Goal: Obtain resource: Obtain resource

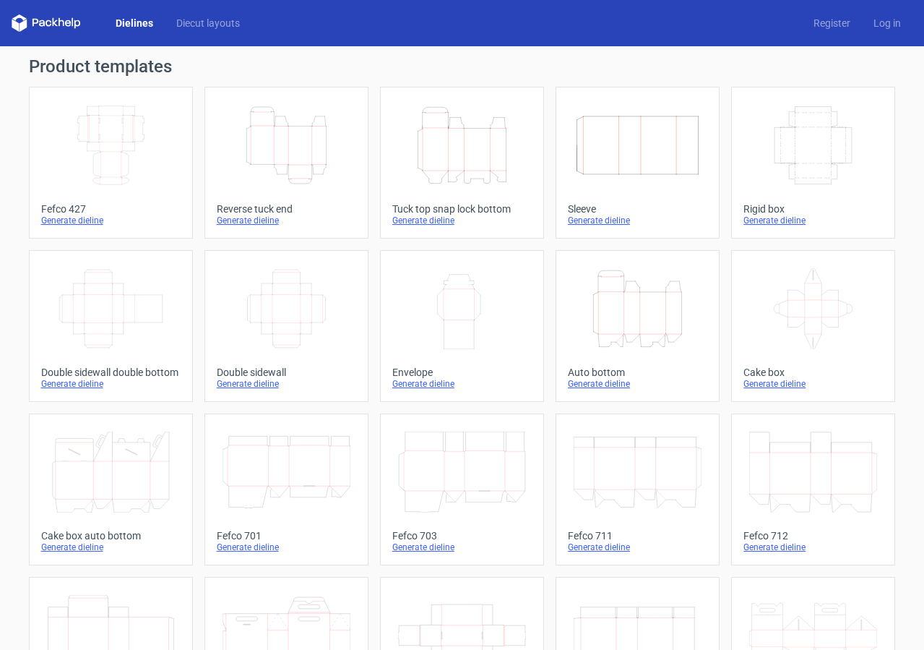
click at [272, 155] on icon "Height Depth Width" at bounding box center [287, 145] width 128 height 81
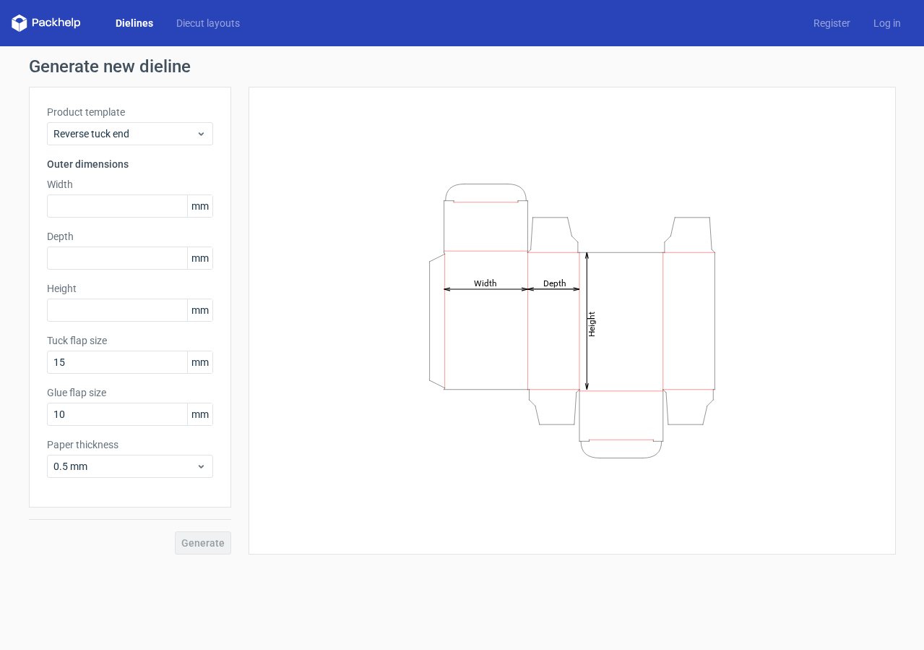
click at [68, 24] on icon at bounding box center [46, 22] width 69 height 17
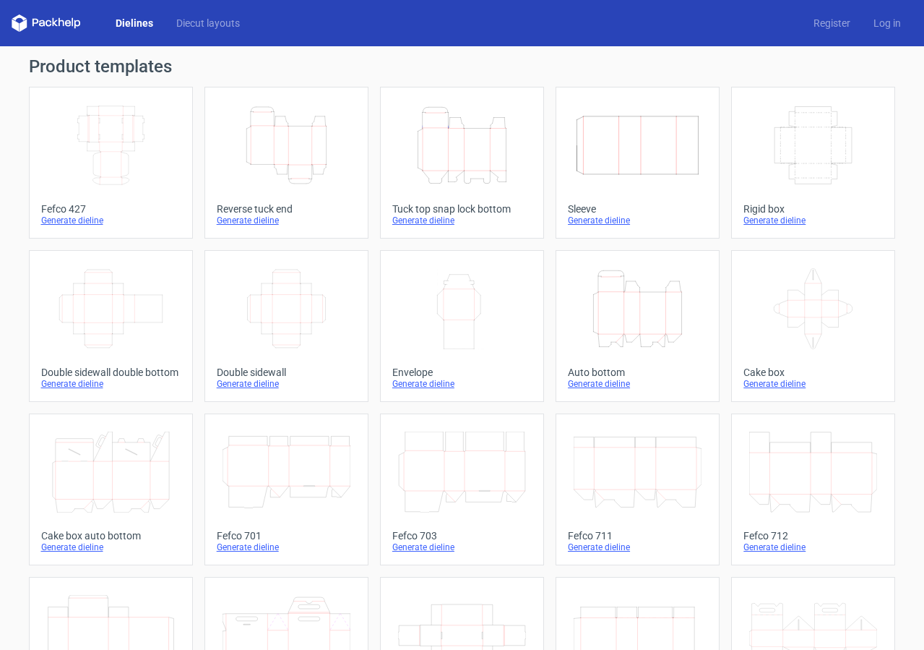
click at [473, 142] on icon "Height Depth Width" at bounding box center [462, 145] width 128 height 81
click at [631, 305] on icon "Height Depth Width" at bounding box center [638, 308] width 128 height 81
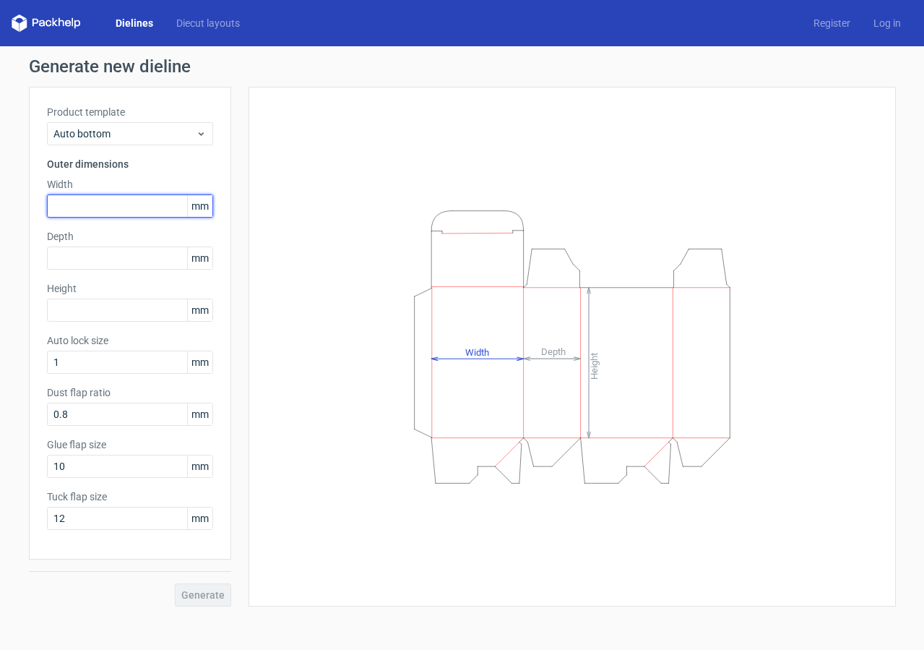
click at [128, 208] on input "text" at bounding box center [130, 205] width 166 height 23
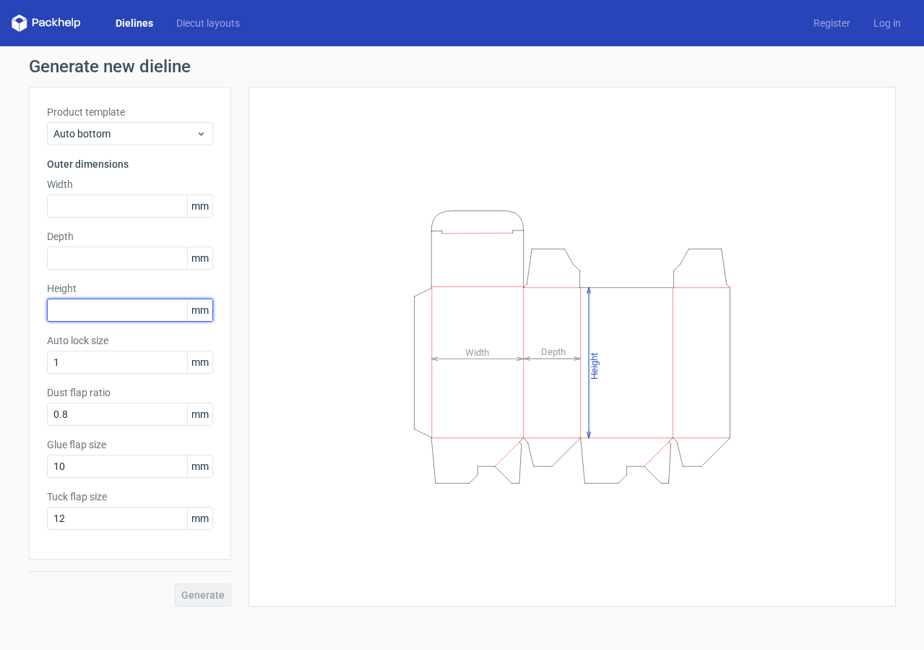
click at [113, 306] on input "text" at bounding box center [130, 309] width 166 height 23
type input "120"
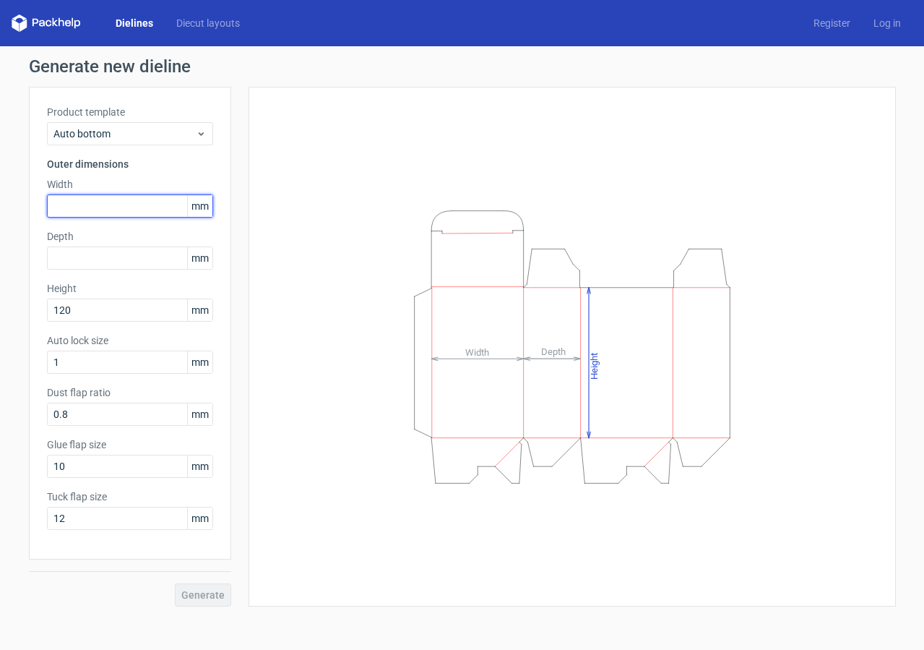
click at [89, 202] on input "text" at bounding box center [130, 205] width 166 height 23
type input "100"
drag, startPoint x: 95, startPoint y: 241, endPoint x: 95, endPoint y: 259, distance: 18.1
click at [95, 249] on div "Depth mm" at bounding box center [130, 249] width 166 height 40
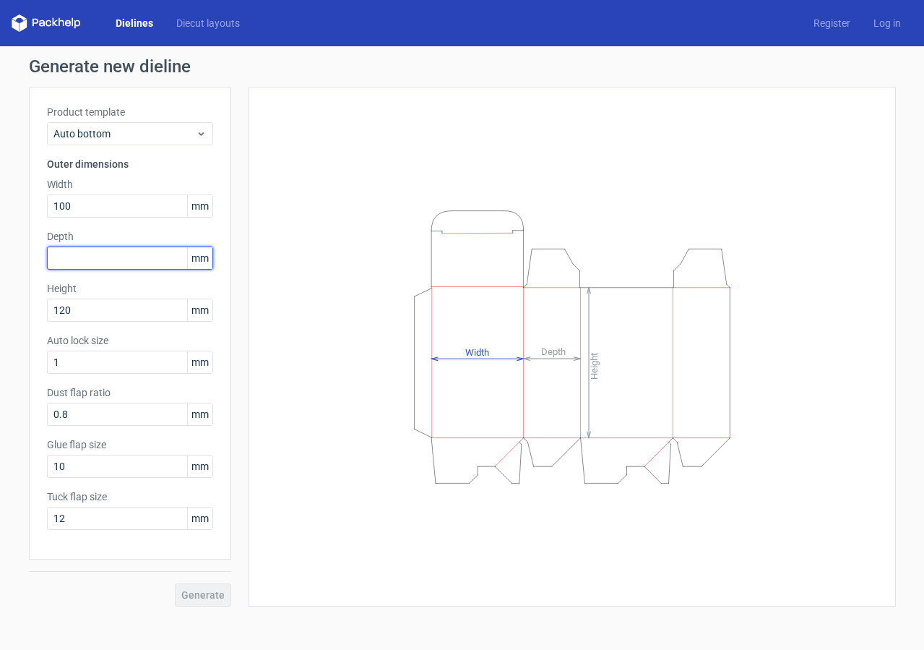
click at [95, 262] on input "text" at bounding box center [130, 257] width 166 height 23
type input "75"
click at [209, 596] on span "Generate" at bounding box center [202, 595] width 43 height 10
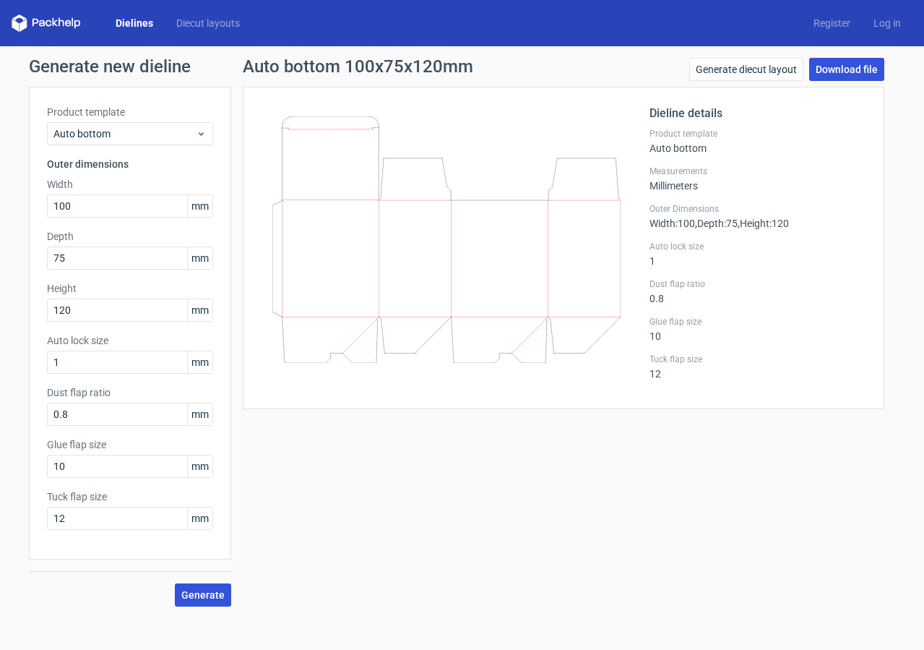
click at [861, 74] on link "Download file" at bounding box center [846, 69] width 75 height 23
click at [491, 90] on div "Dieline details Product template Auto bottom Measurements Millimeters Outer Dim…" at bounding box center [564, 248] width 642 height 322
click at [824, 66] on link "Download file" at bounding box center [846, 69] width 75 height 23
click at [850, 69] on link "Download file" at bounding box center [846, 69] width 75 height 23
click at [210, 600] on button "Generate" at bounding box center [203, 594] width 56 height 23
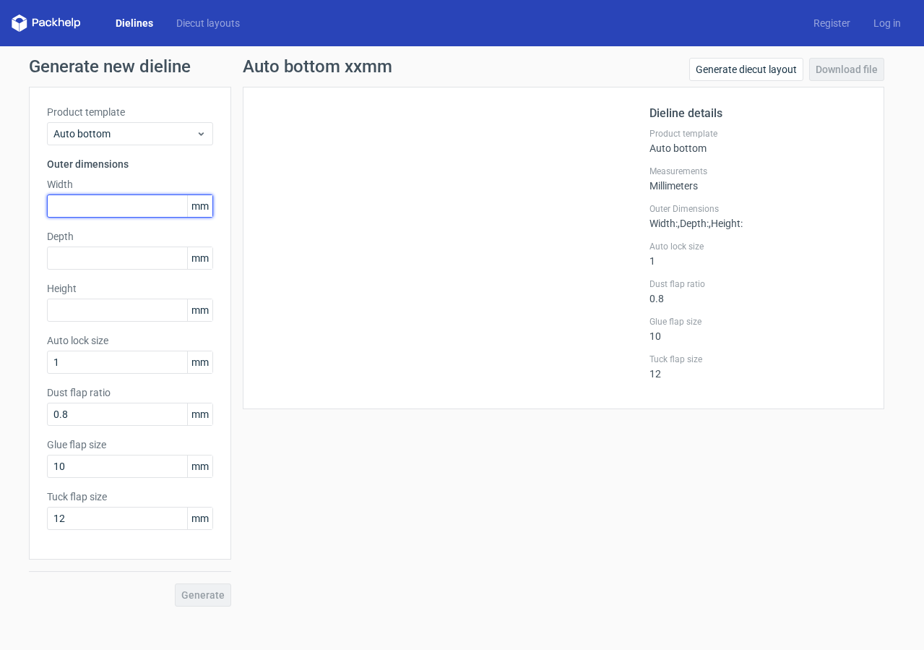
click at [126, 204] on input "text" at bounding box center [130, 205] width 166 height 23
type input "100"
type input "70"
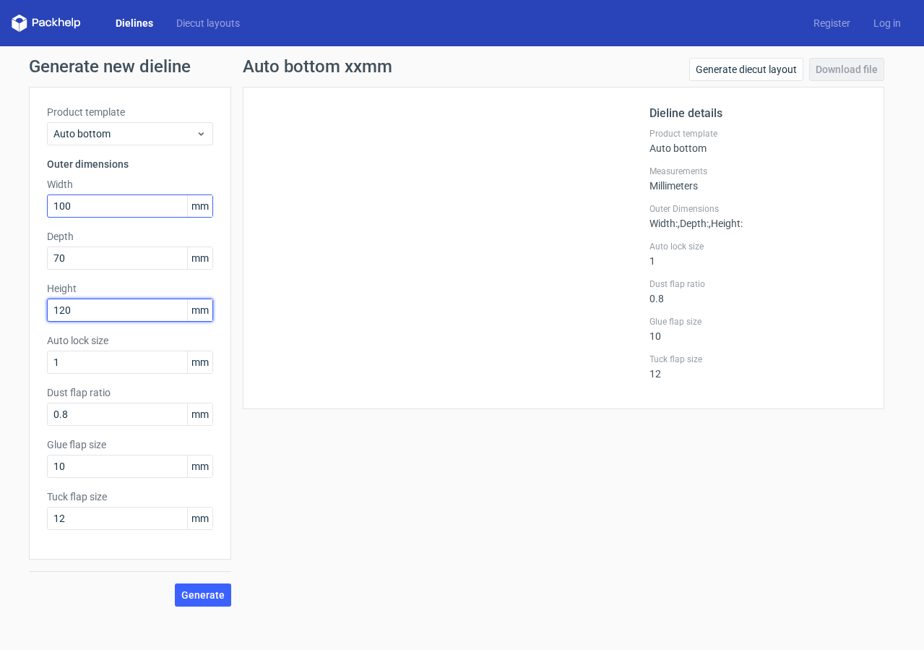
type input "120"
click at [208, 601] on button "Generate" at bounding box center [203, 594] width 56 height 23
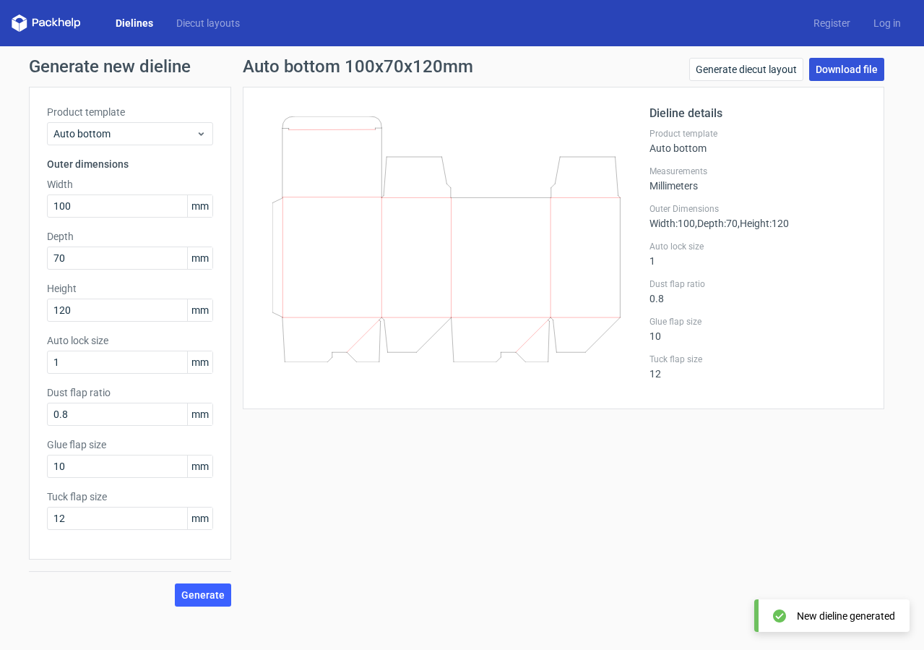
click at [841, 71] on link "Download file" at bounding box center [846, 69] width 75 height 23
click at [555, 37] on div "Dielines Diecut layouts Register Log in" at bounding box center [462, 23] width 924 height 46
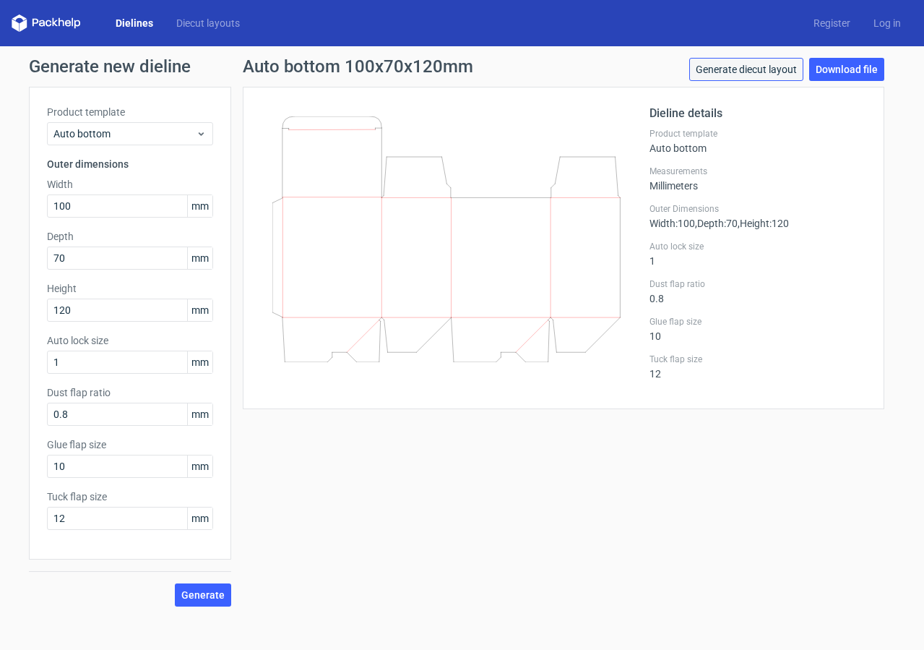
click at [751, 60] on link "Generate diecut layout" at bounding box center [746, 69] width 114 height 23
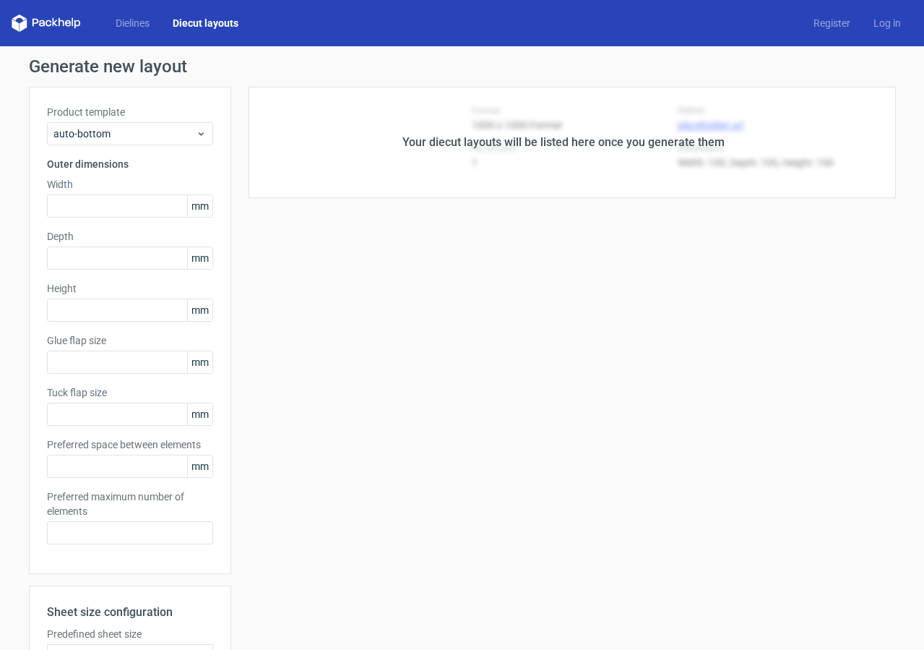
type input "100"
type input "70"
type input "120"
type input "10"
type input "12"
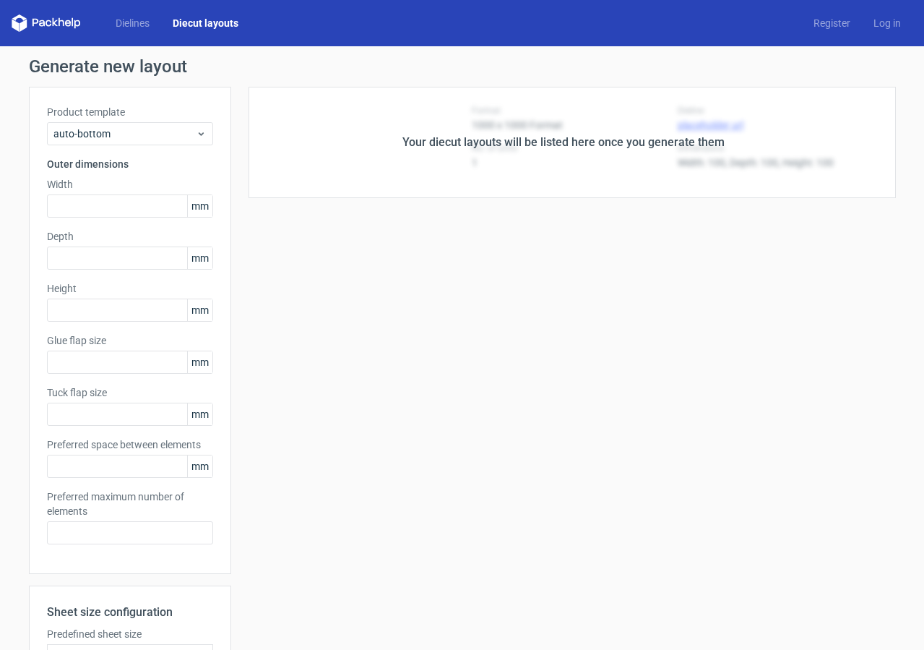
type input "5"
type input "48"
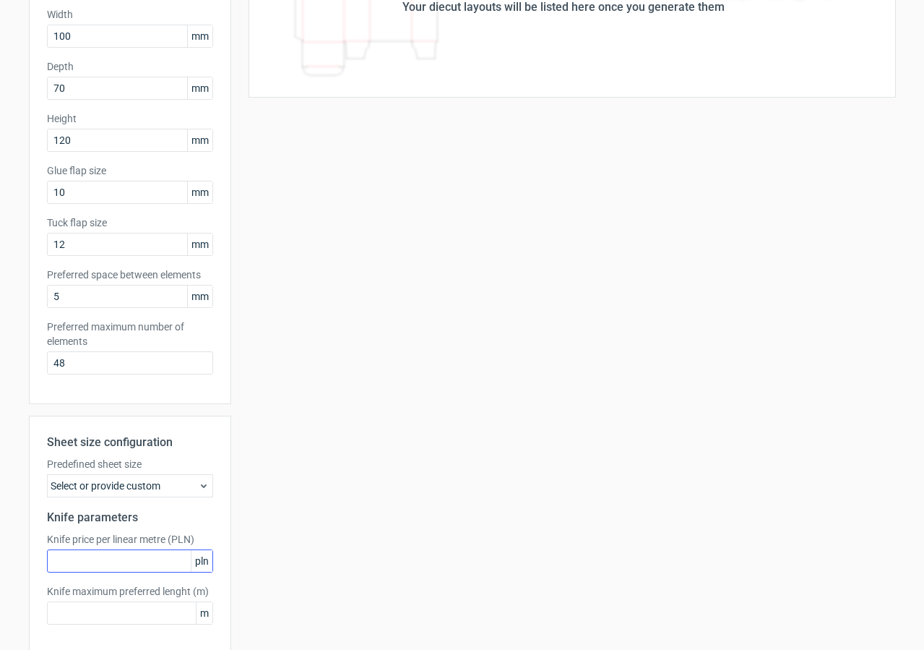
scroll to position [233, 0]
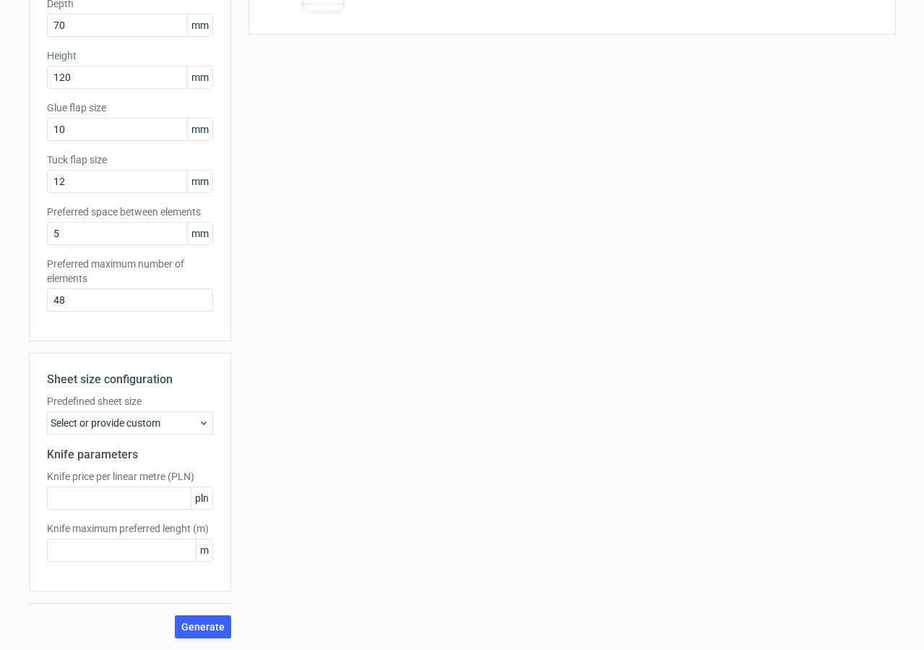
click at [168, 420] on div "Select or provide custom" at bounding box center [130, 422] width 166 height 23
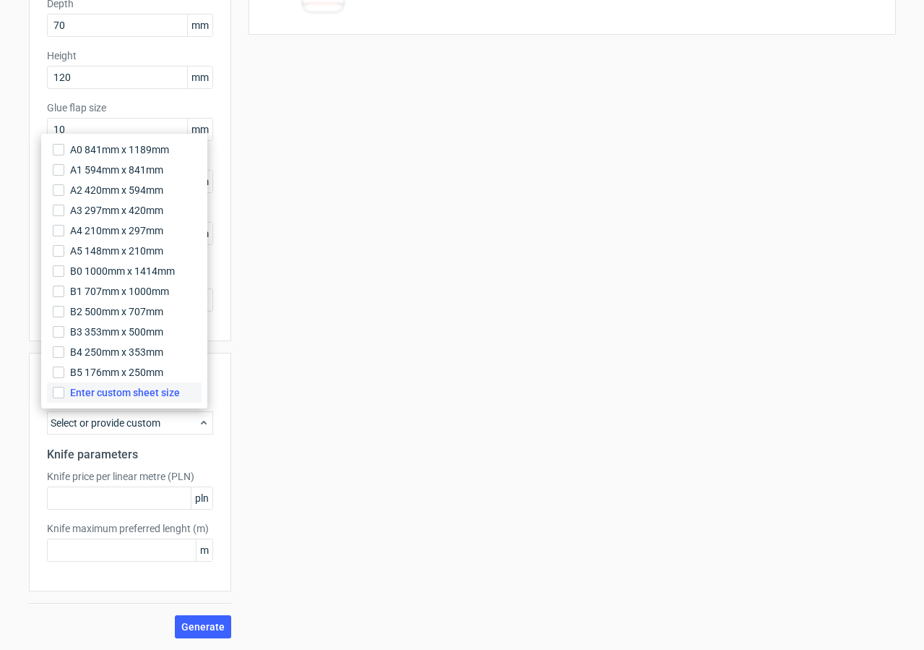
click at [132, 395] on span "Enter custom sheet size" at bounding box center [125, 392] width 110 height 14
click at [64, 395] on input "Enter custom sheet size" at bounding box center [59, 393] width 12 height 12
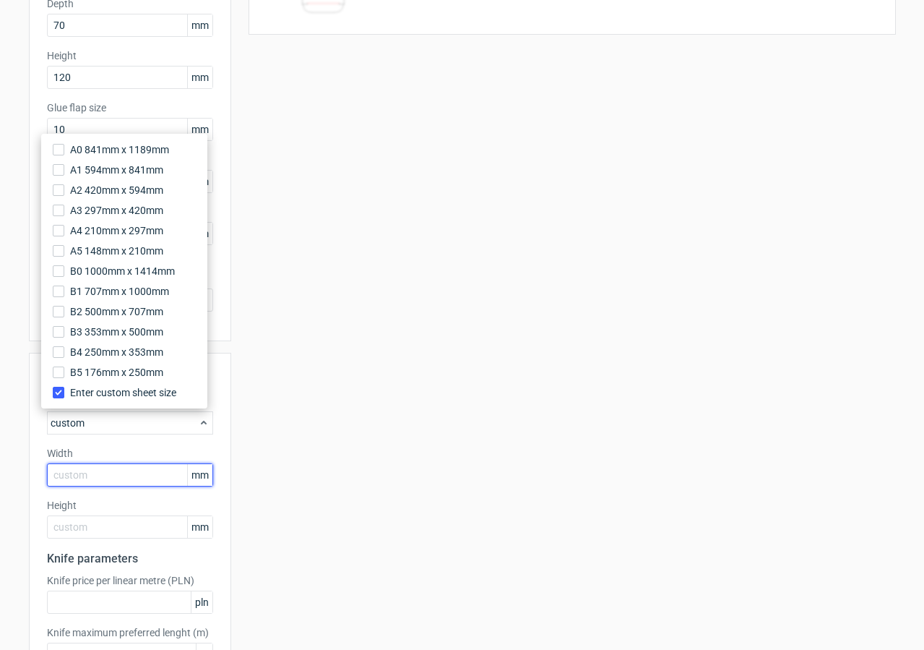
click at [101, 472] on input "text" at bounding box center [130, 474] width 166 height 23
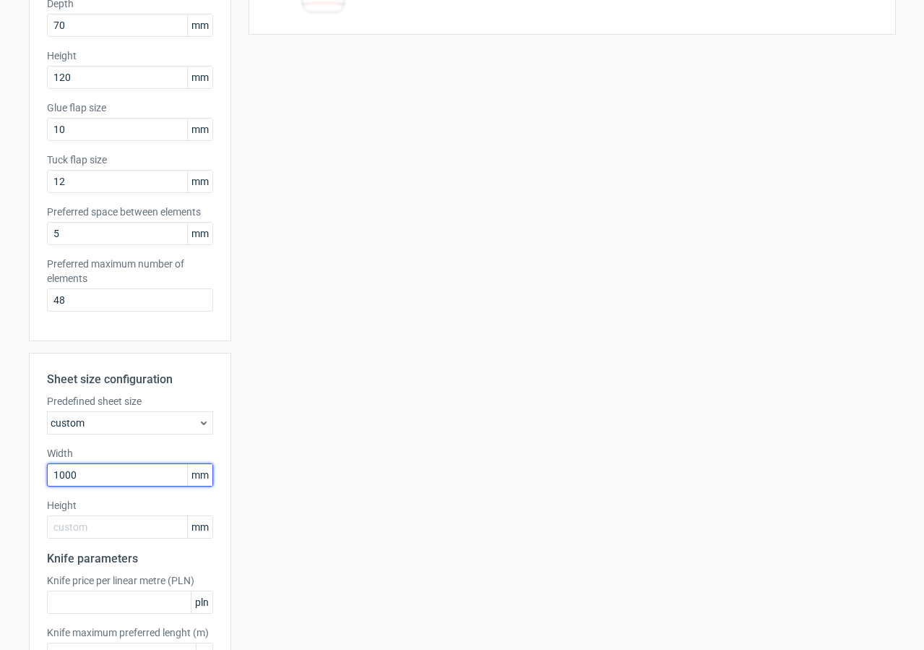
type input "1000"
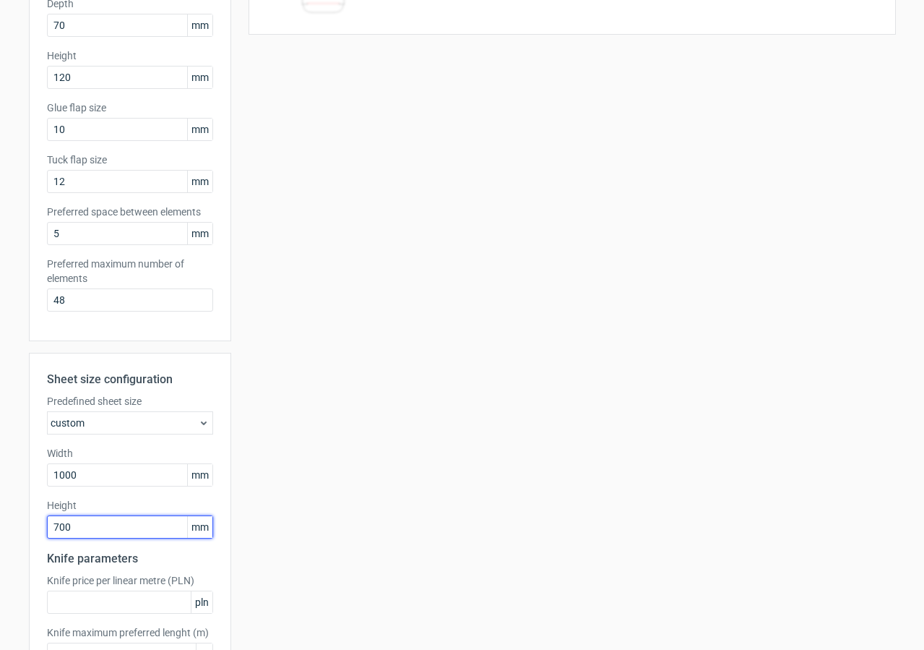
scroll to position [337, 0]
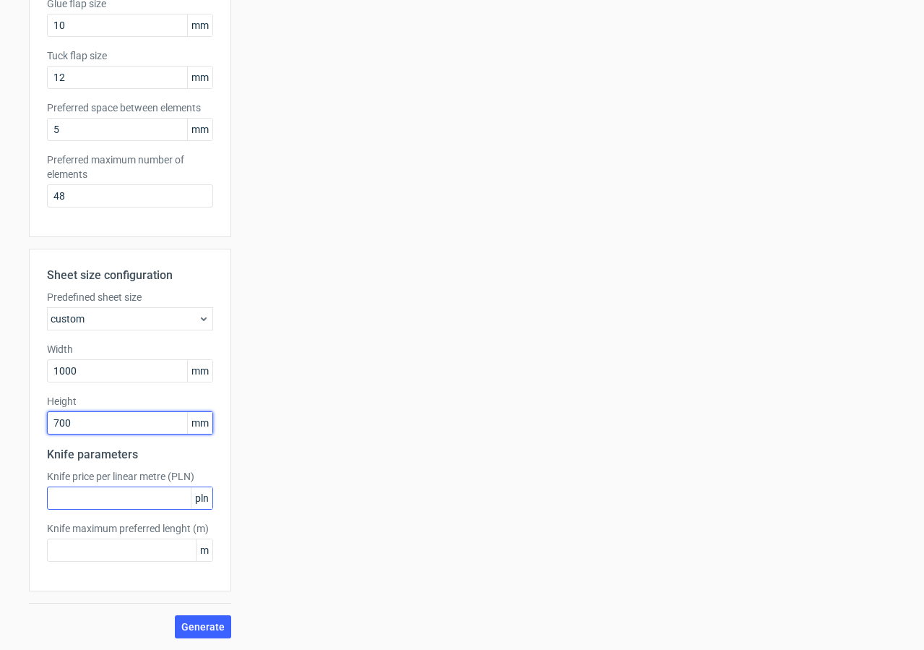
type input "700"
click at [122, 493] on input "text" at bounding box center [130, 497] width 166 height 23
type input "5"
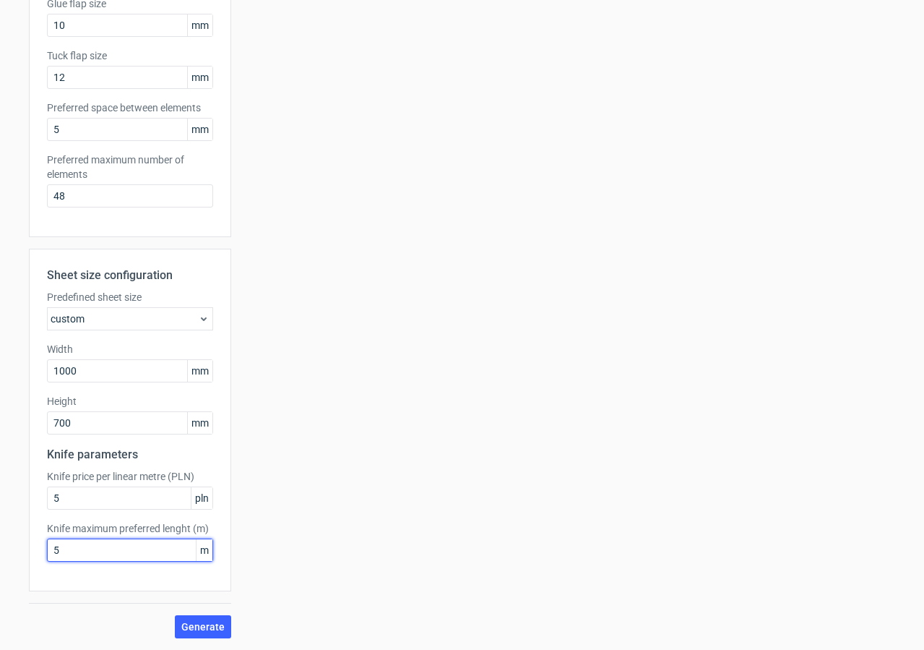
type input "5"
click at [184, 626] on span "Generate" at bounding box center [202, 626] width 43 height 10
click at [90, 553] on input "5" at bounding box center [130, 549] width 166 height 23
type input "6"
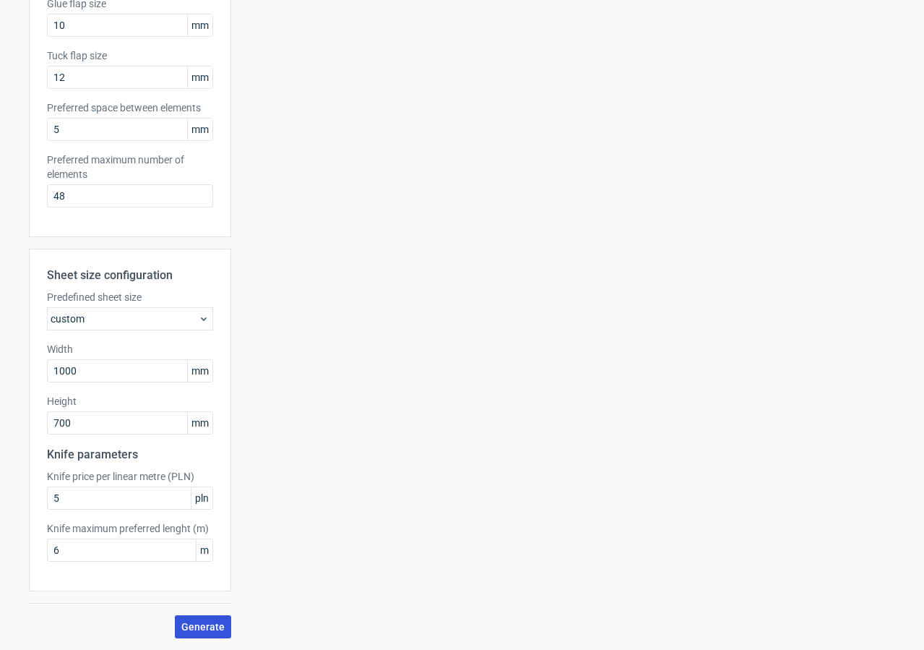
click at [189, 624] on span "Generate" at bounding box center [202, 626] width 43 height 10
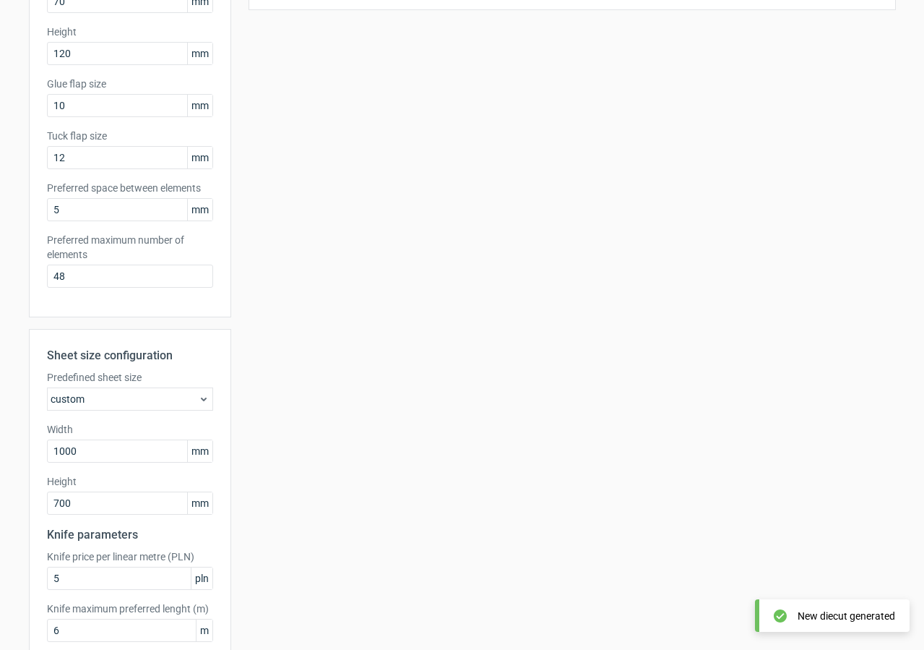
scroll to position [0, 0]
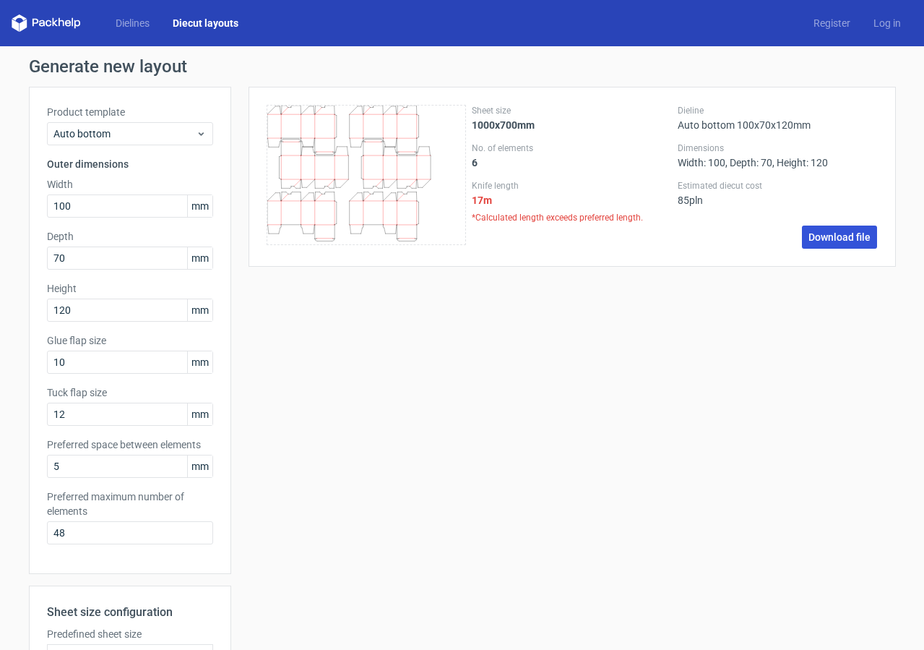
click at [846, 240] on link "Download file" at bounding box center [839, 236] width 75 height 23
